Goal: Task Accomplishment & Management: Use online tool/utility

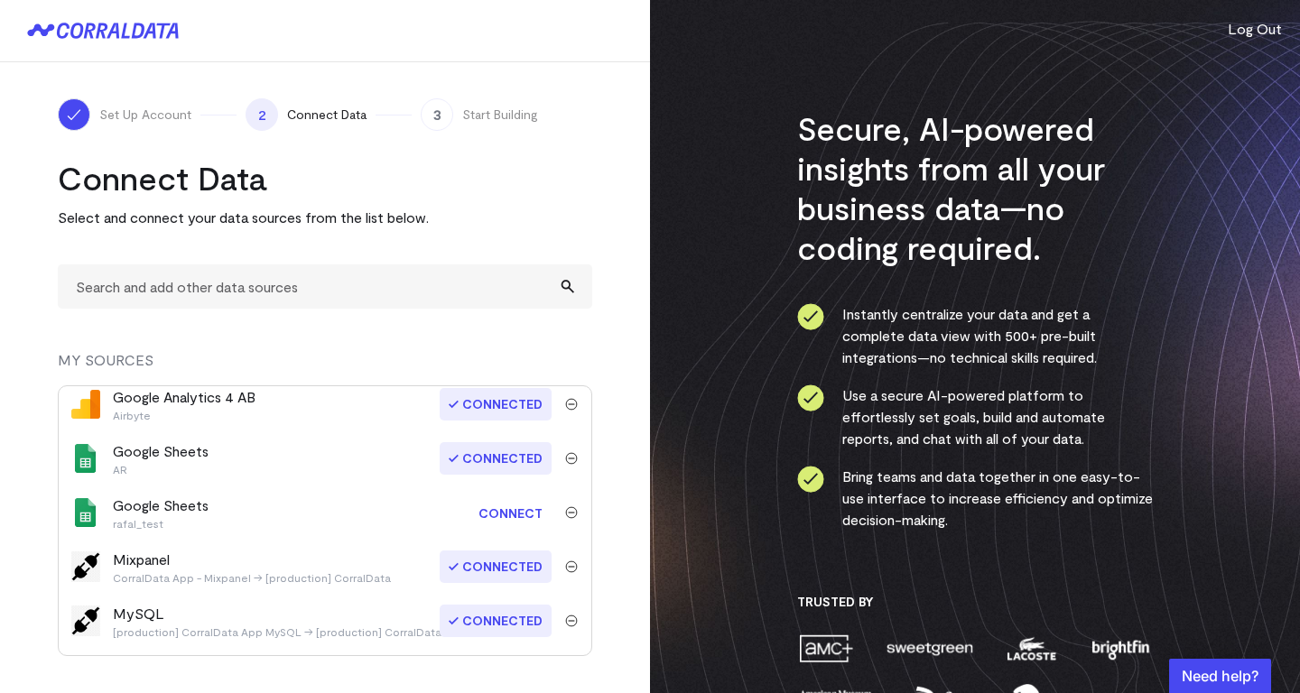
scroll to position [113, 0]
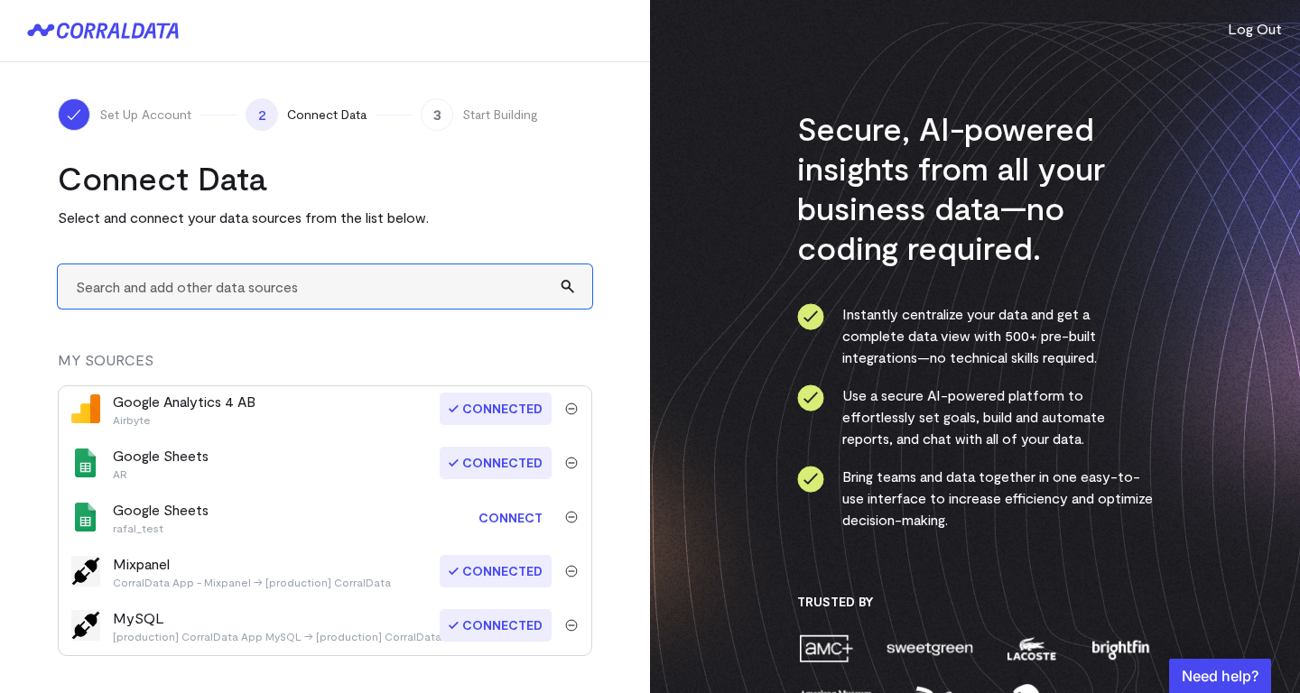
click at [231, 289] on input "text" at bounding box center [325, 286] width 534 height 44
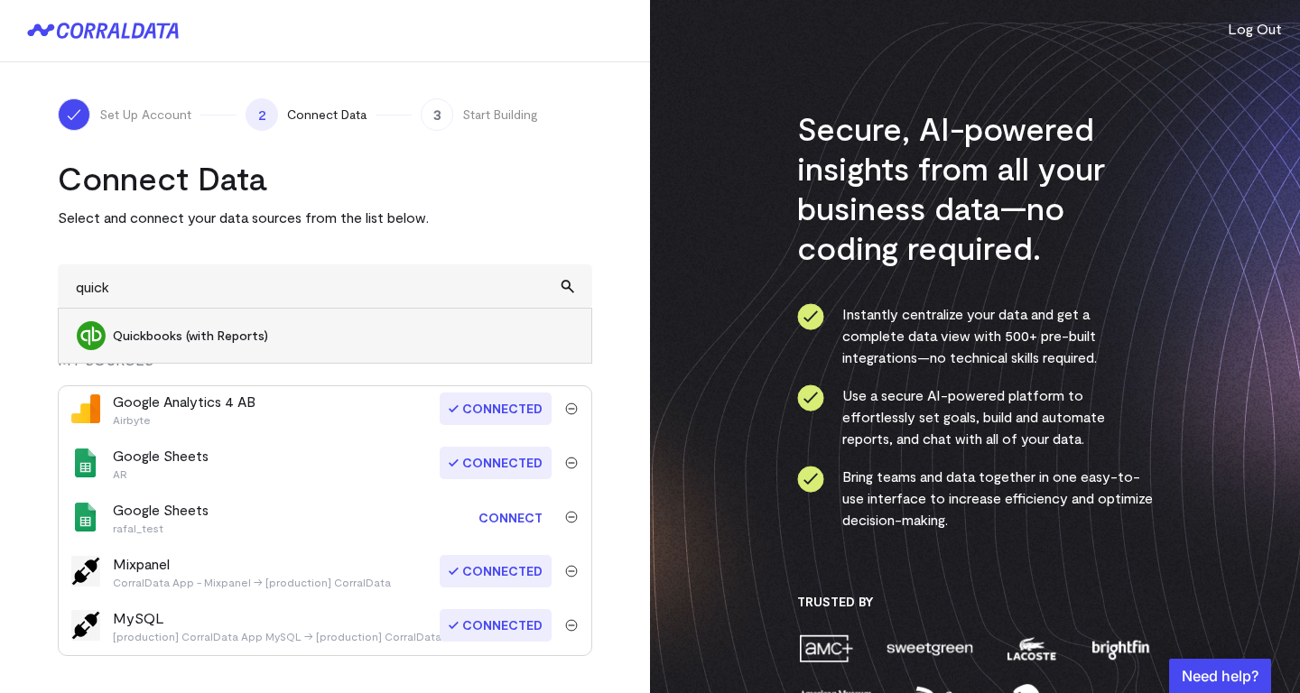
click at [236, 332] on span "Quickbooks (with Reports)" at bounding box center [343, 336] width 460 height 18
type input "Quickbooks (with Reports)"
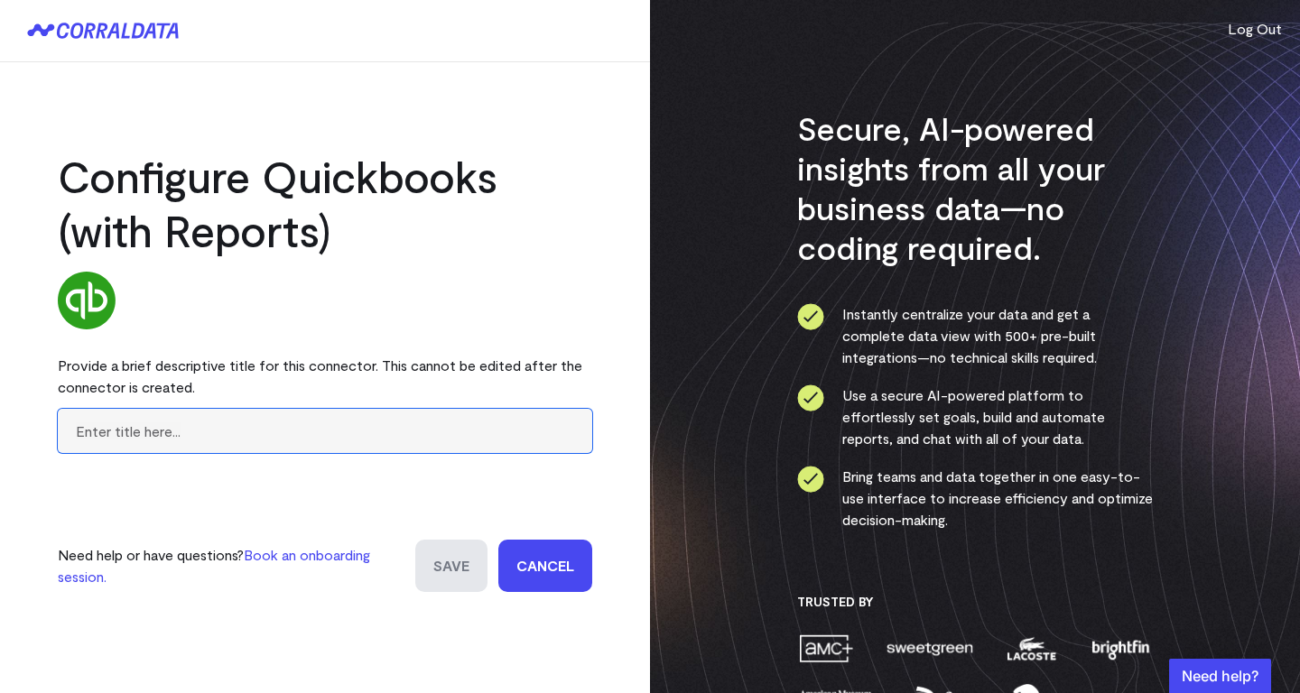
click at [263, 438] on input "text" at bounding box center [325, 431] width 534 height 44
type input "QBO"
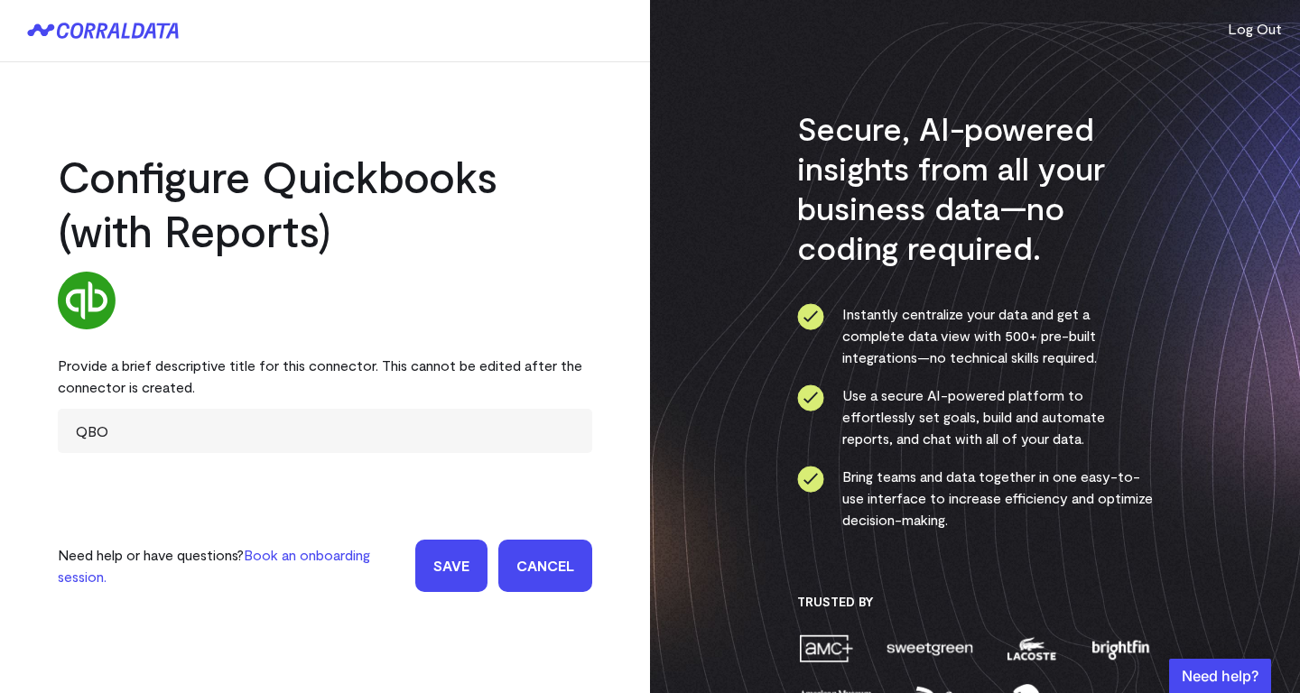
click at [450, 566] on input "Save" at bounding box center [451, 566] width 72 height 52
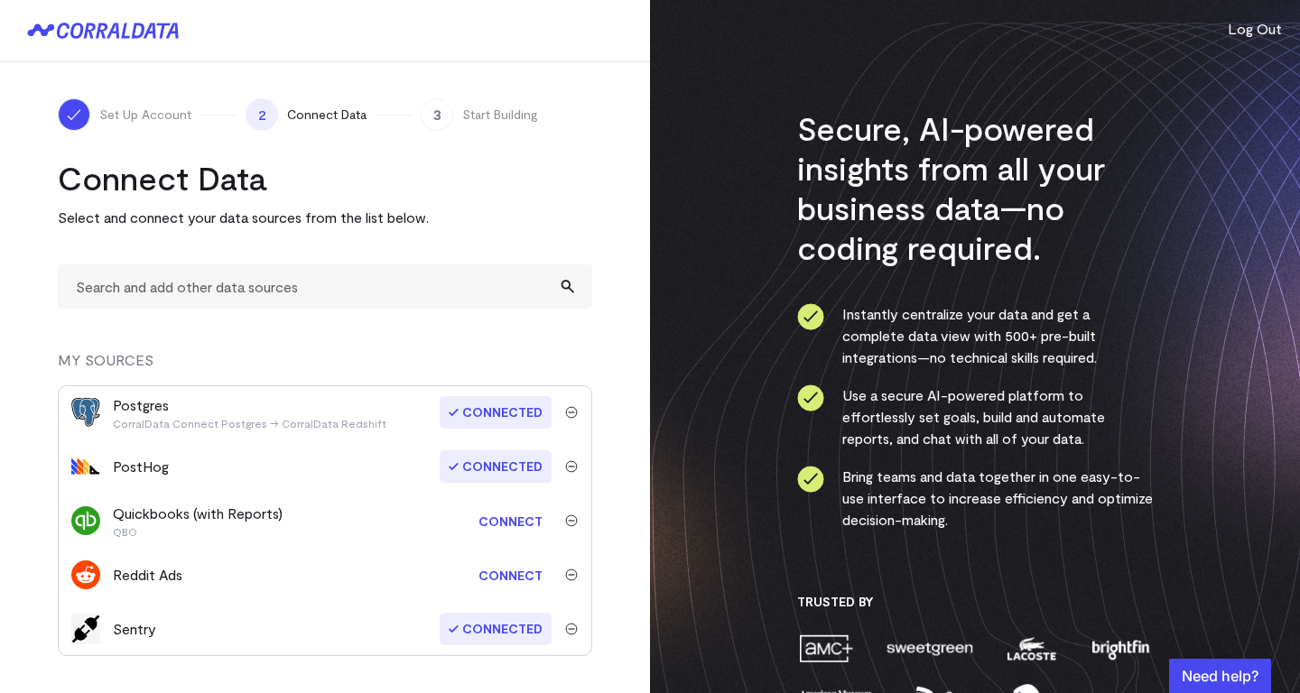
scroll to position [436, 0]
click at [513, 522] on link "Connect" at bounding box center [510, 519] width 82 height 33
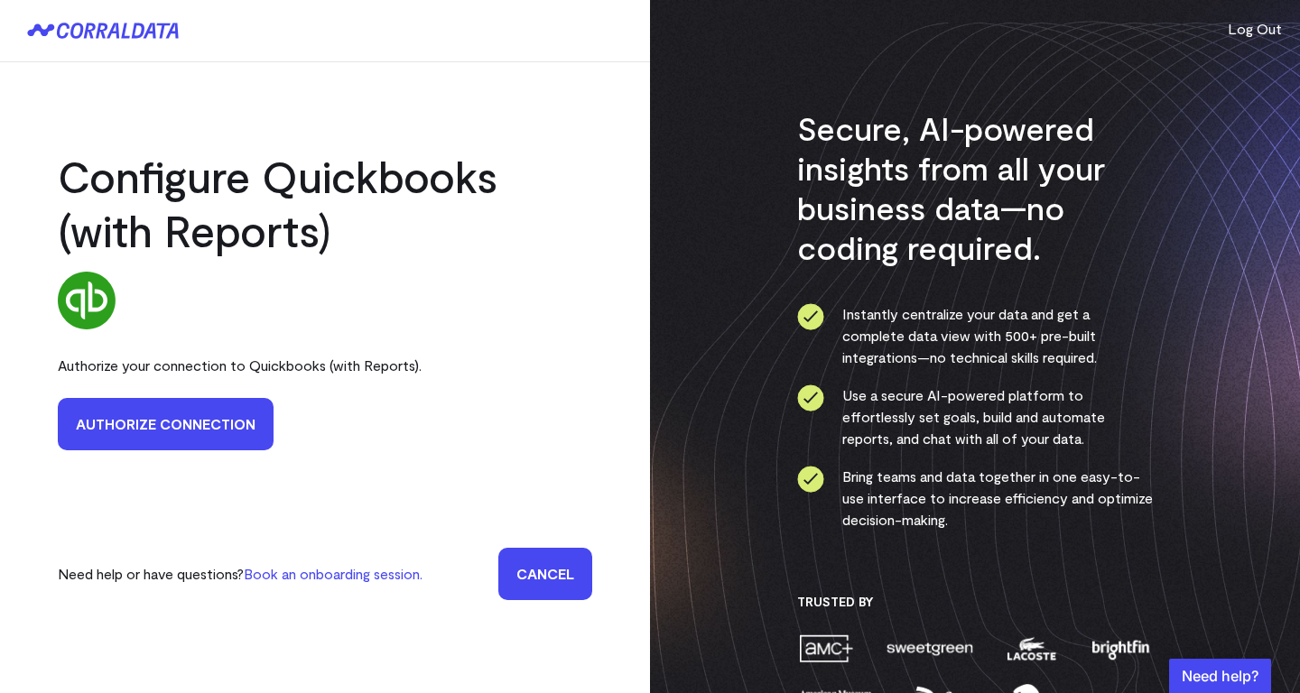
click at [200, 439] on link "Authorize Connection" at bounding box center [166, 424] width 216 height 52
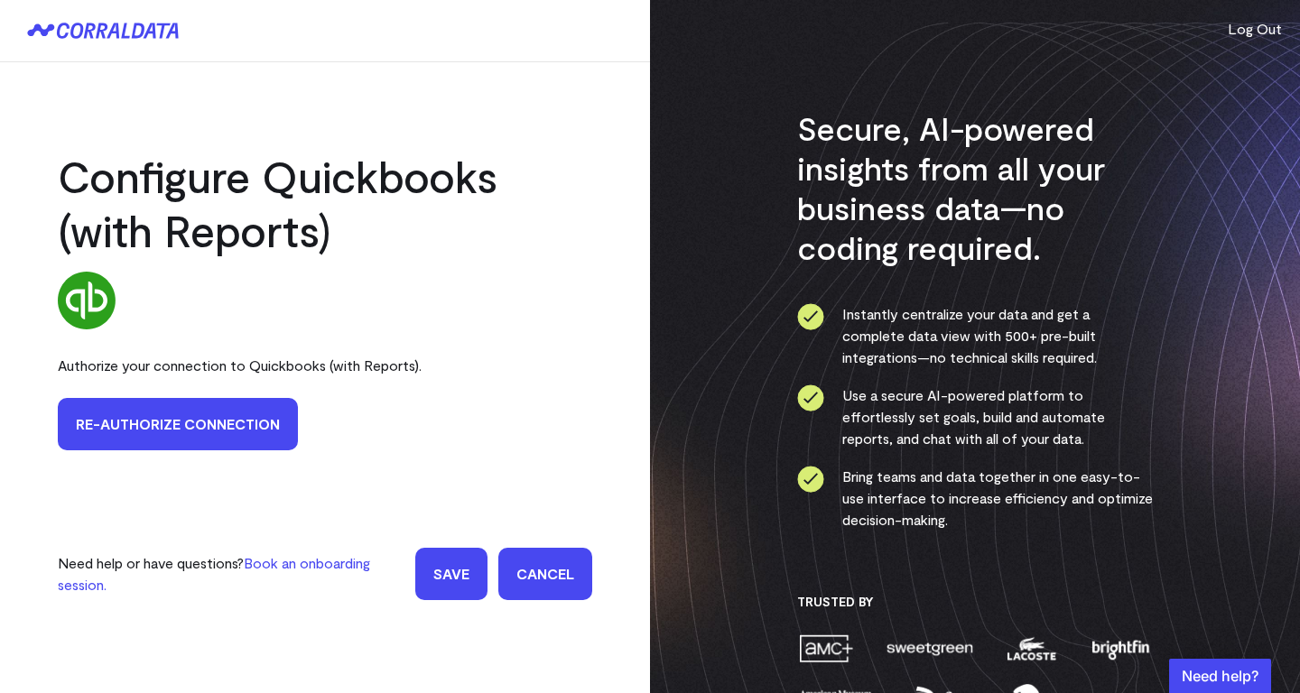
click at [229, 421] on link "Re-authorize Connection" at bounding box center [178, 424] width 240 height 52
click at [212, 424] on link "Re-authorize Connection" at bounding box center [178, 424] width 240 height 52
click at [459, 563] on input "Save" at bounding box center [451, 574] width 72 height 52
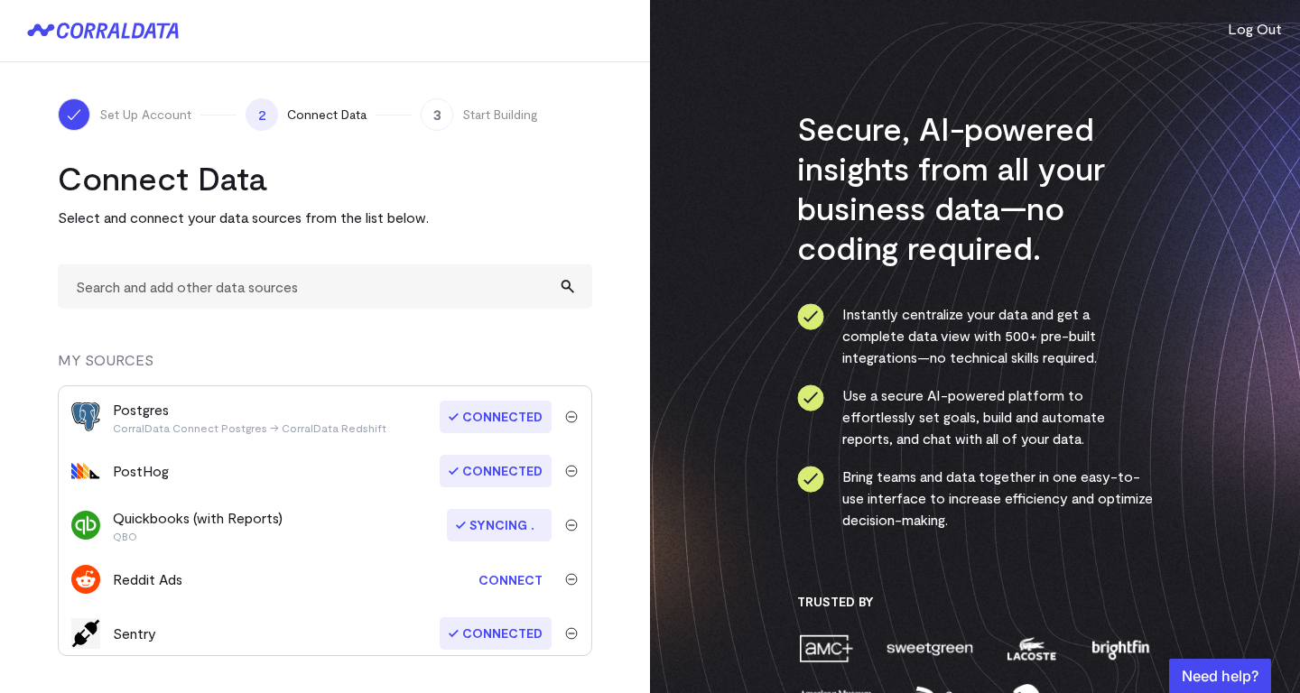
scroll to position [415, 0]
